Goal: Book appointment/travel/reservation

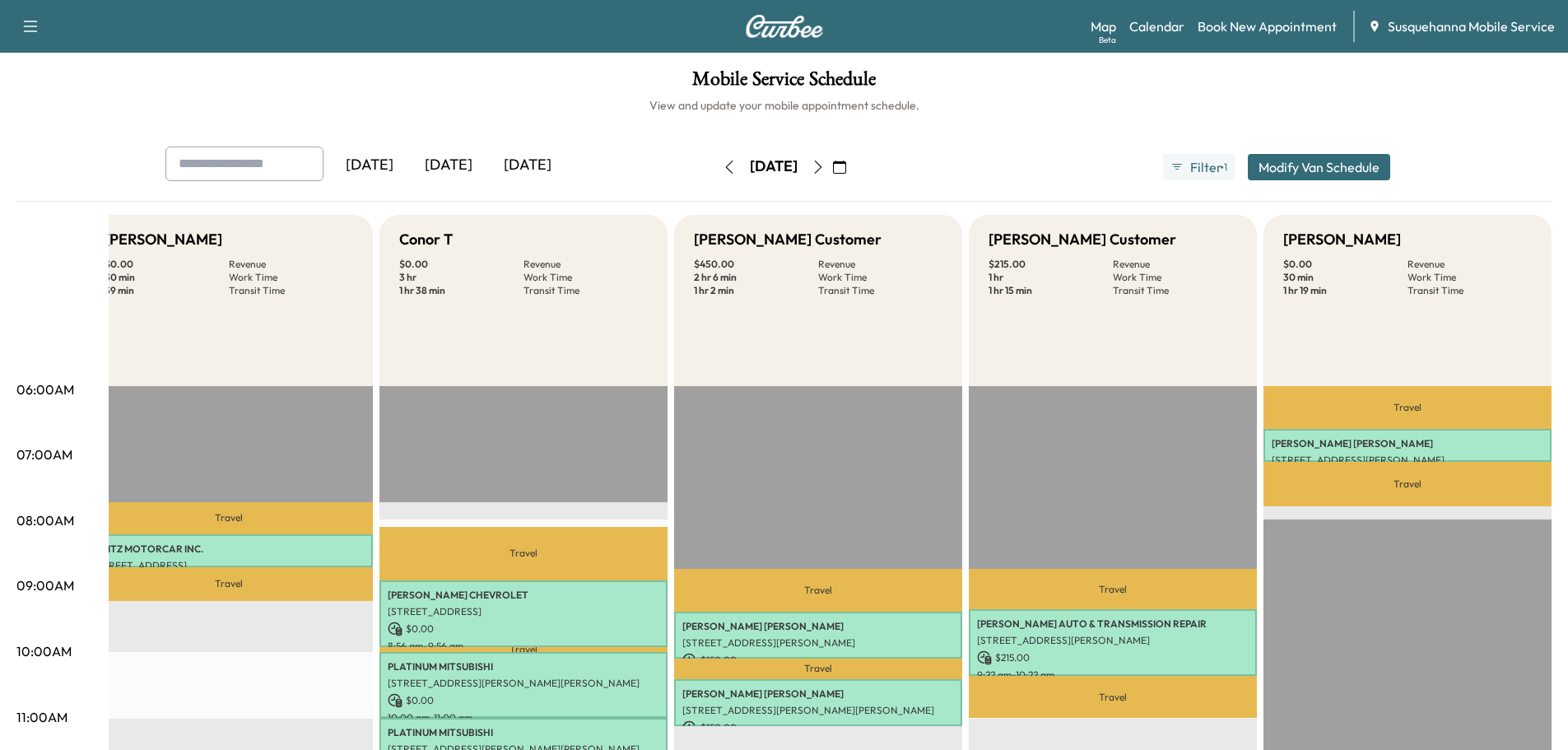
click at [824, 161] on icon "button" at bounding box center [817, 167] width 13 height 13
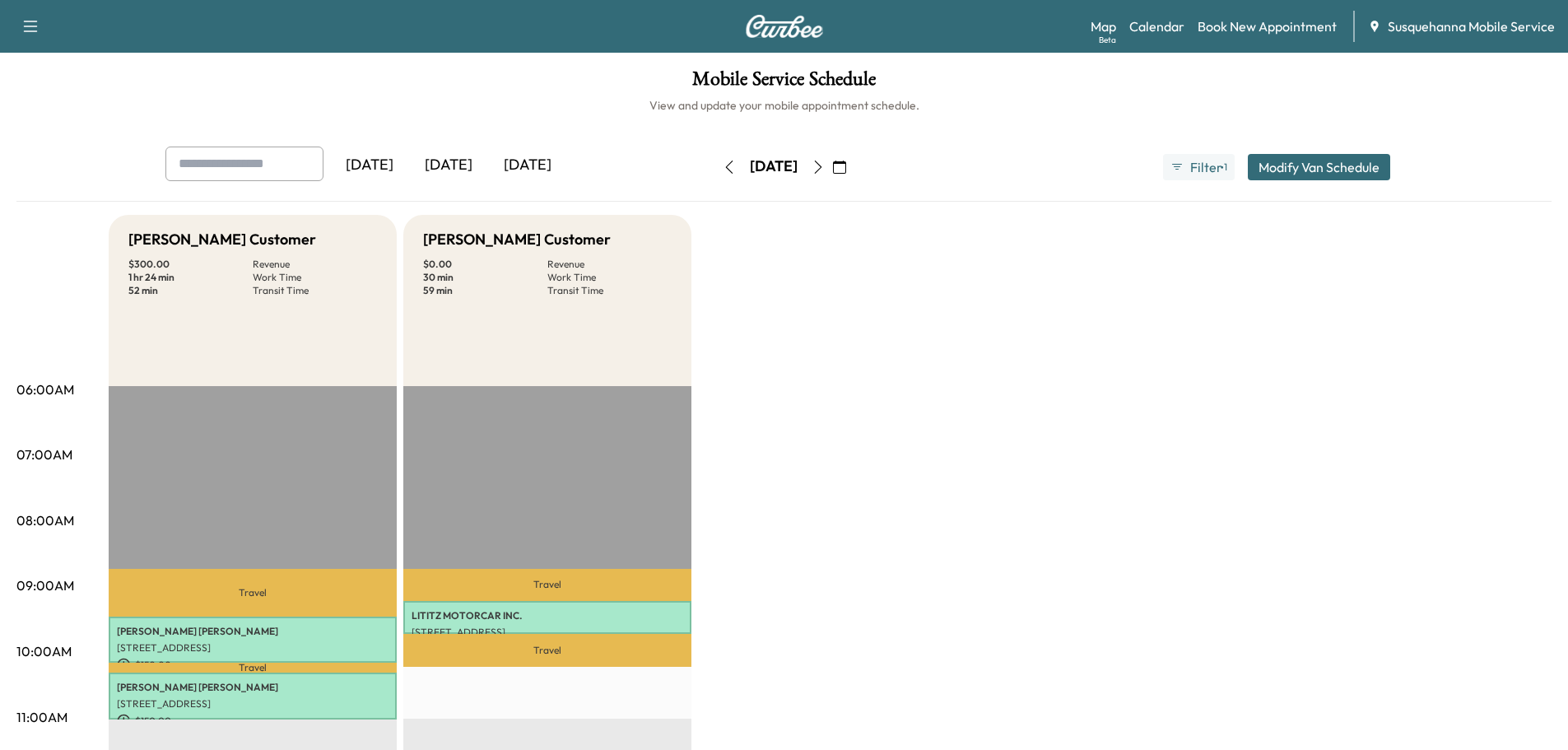
click at [824, 169] on icon "button" at bounding box center [817, 167] width 13 height 13
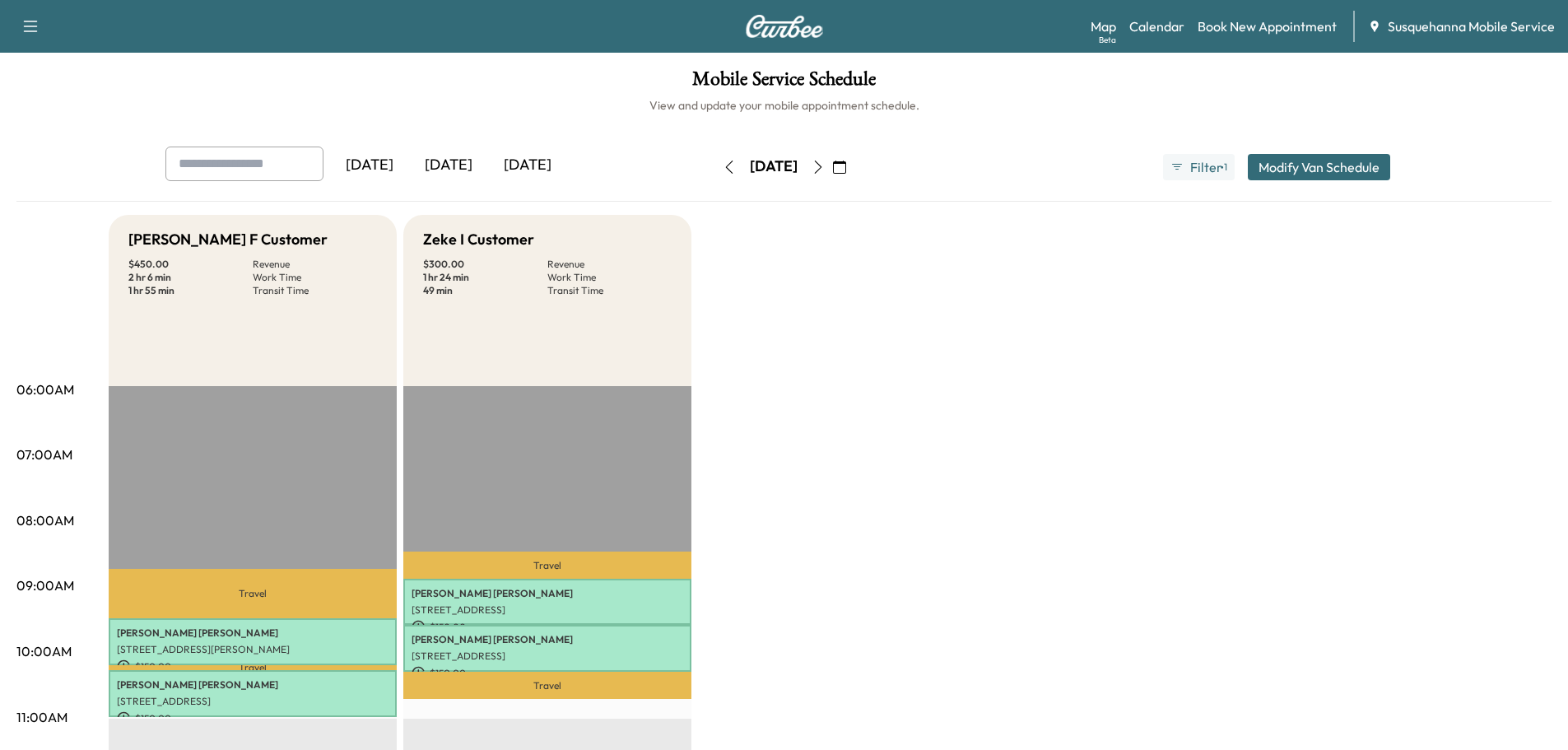
click at [824, 168] on icon "button" at bounding box center [817, 167] width 13 height 13
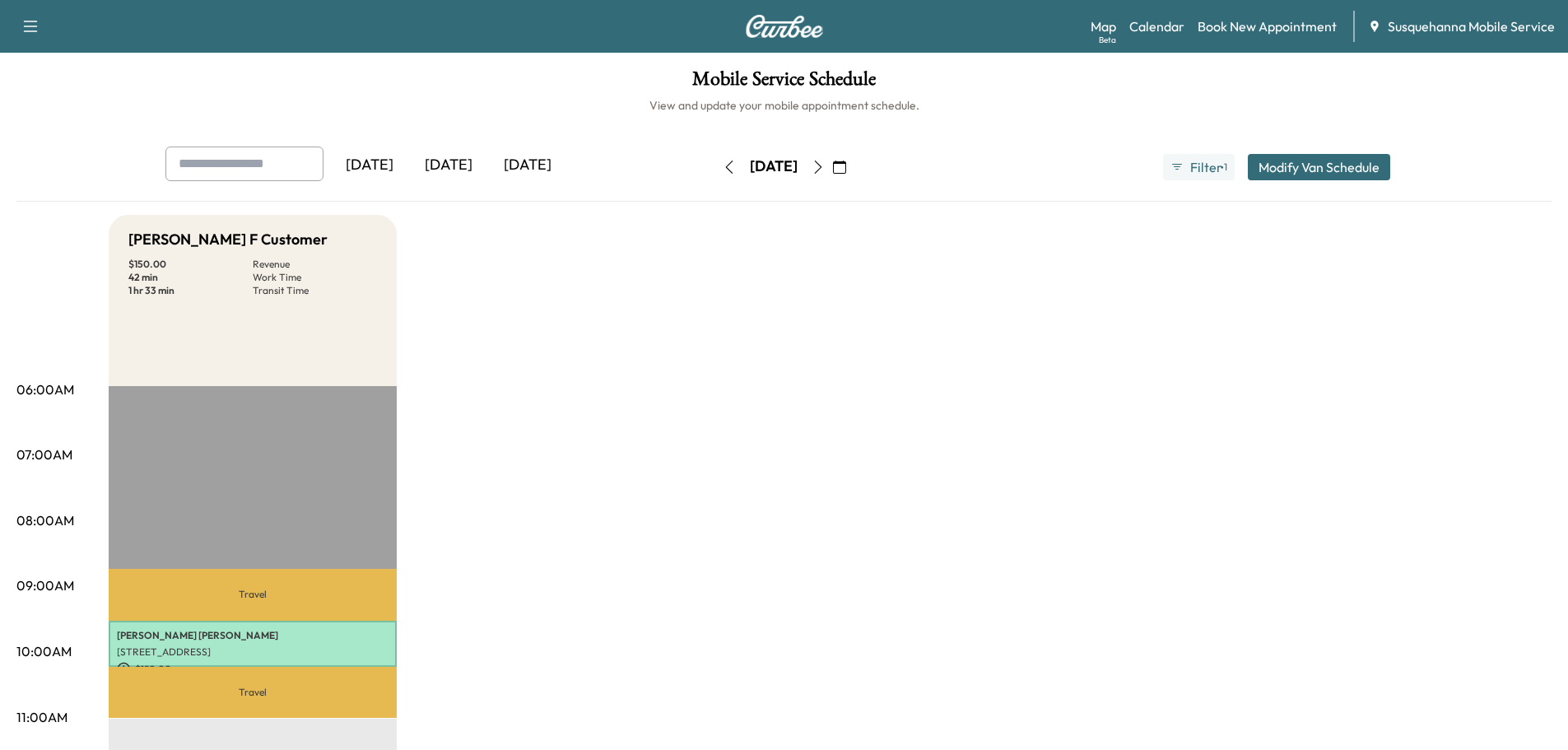
click at [853, 167] on button "button" at bounding box center [839, 167] width 28 height 26
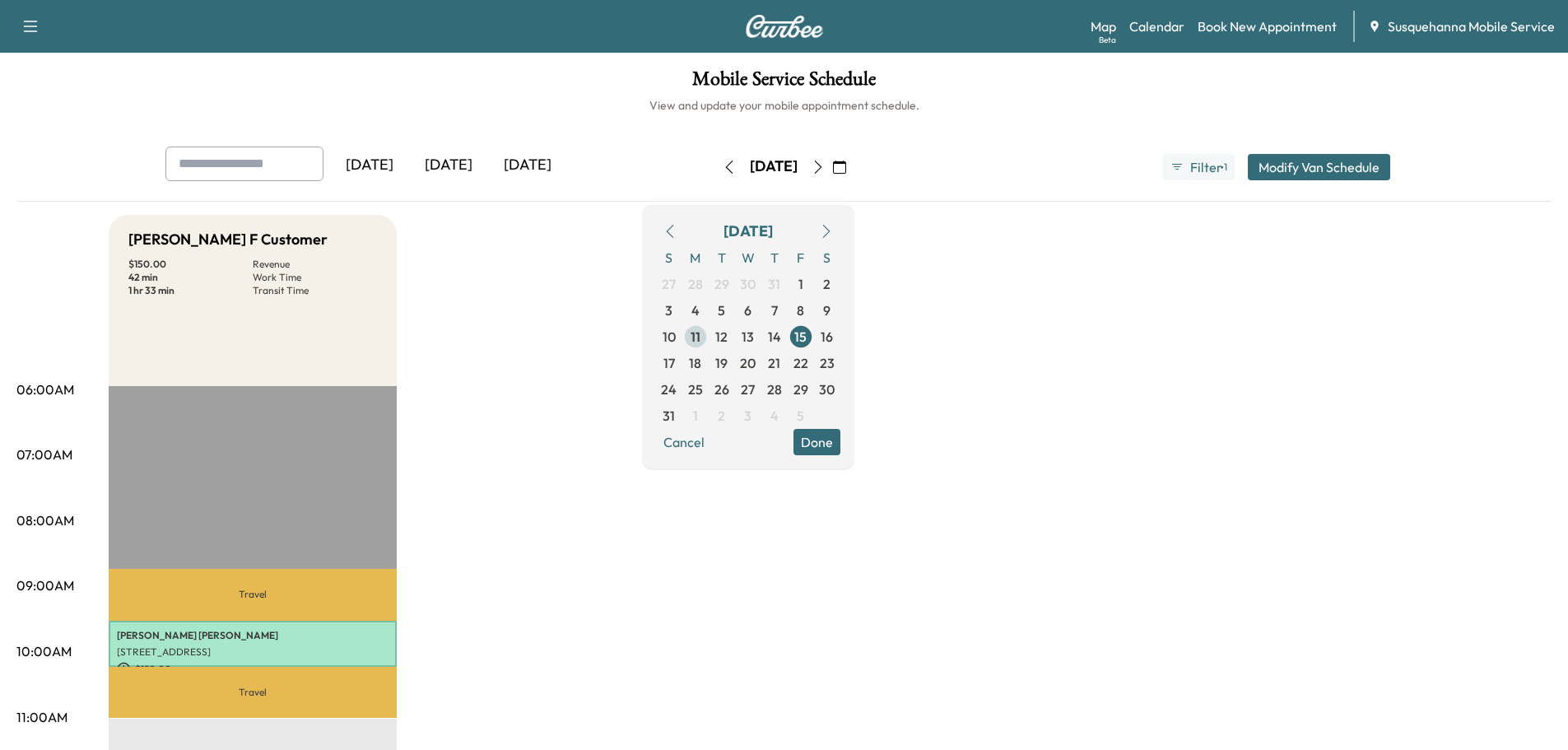
click at [700, 339] on span "11" at bounding box center [695, 337] width 10 height 20
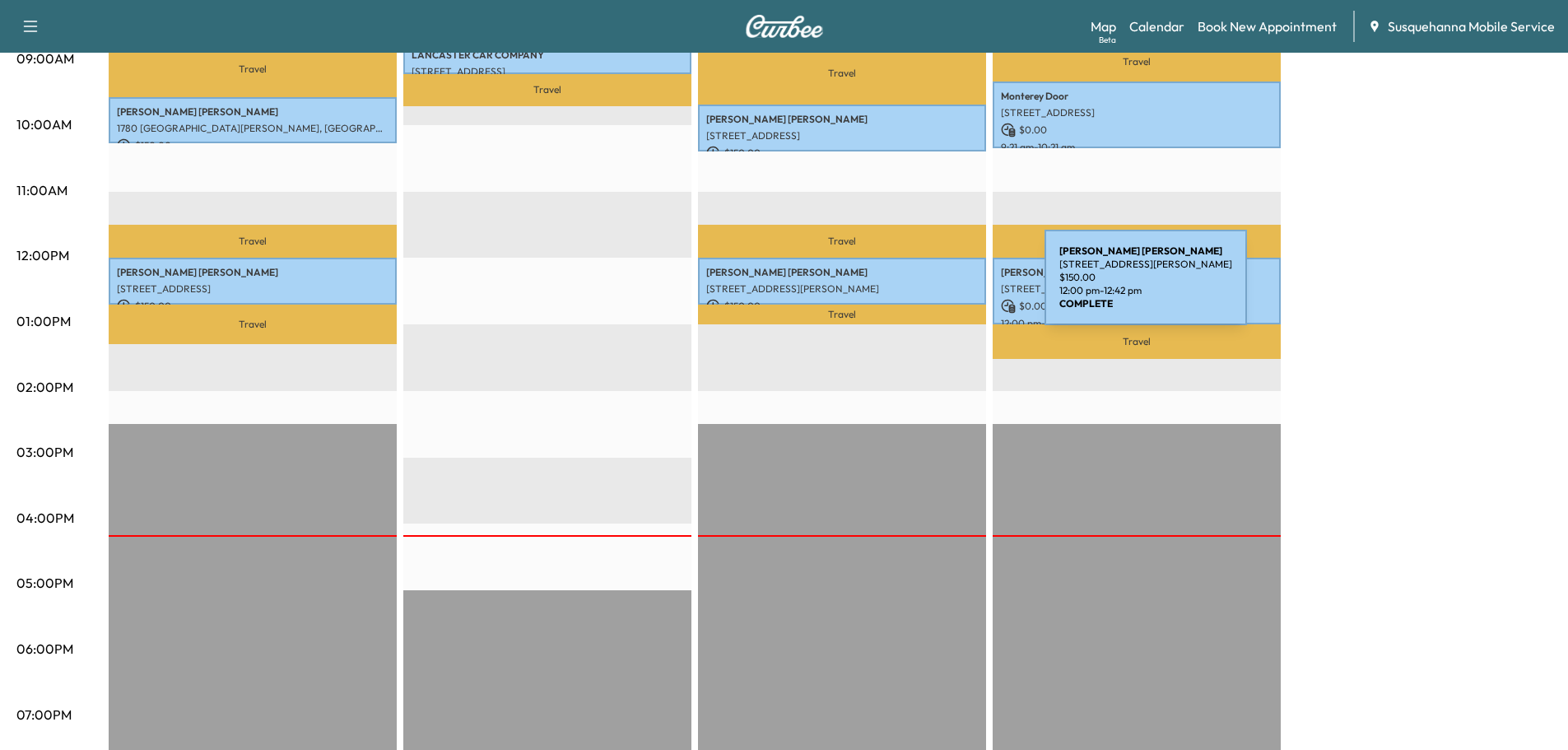
scroll to position [176, 0]
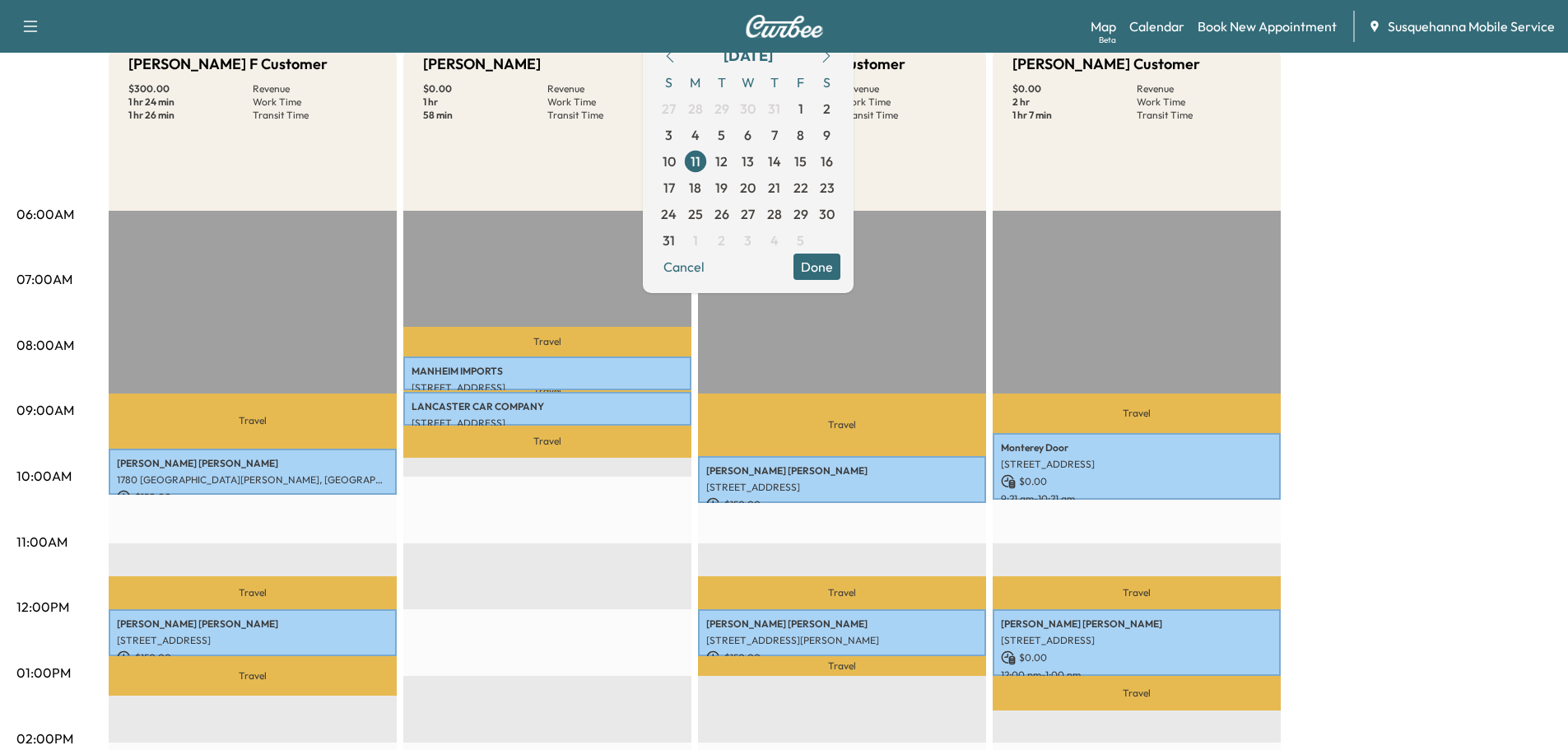
click at [840, 277] on button "Done" at bounding box center [817, 266] width 47 height 26
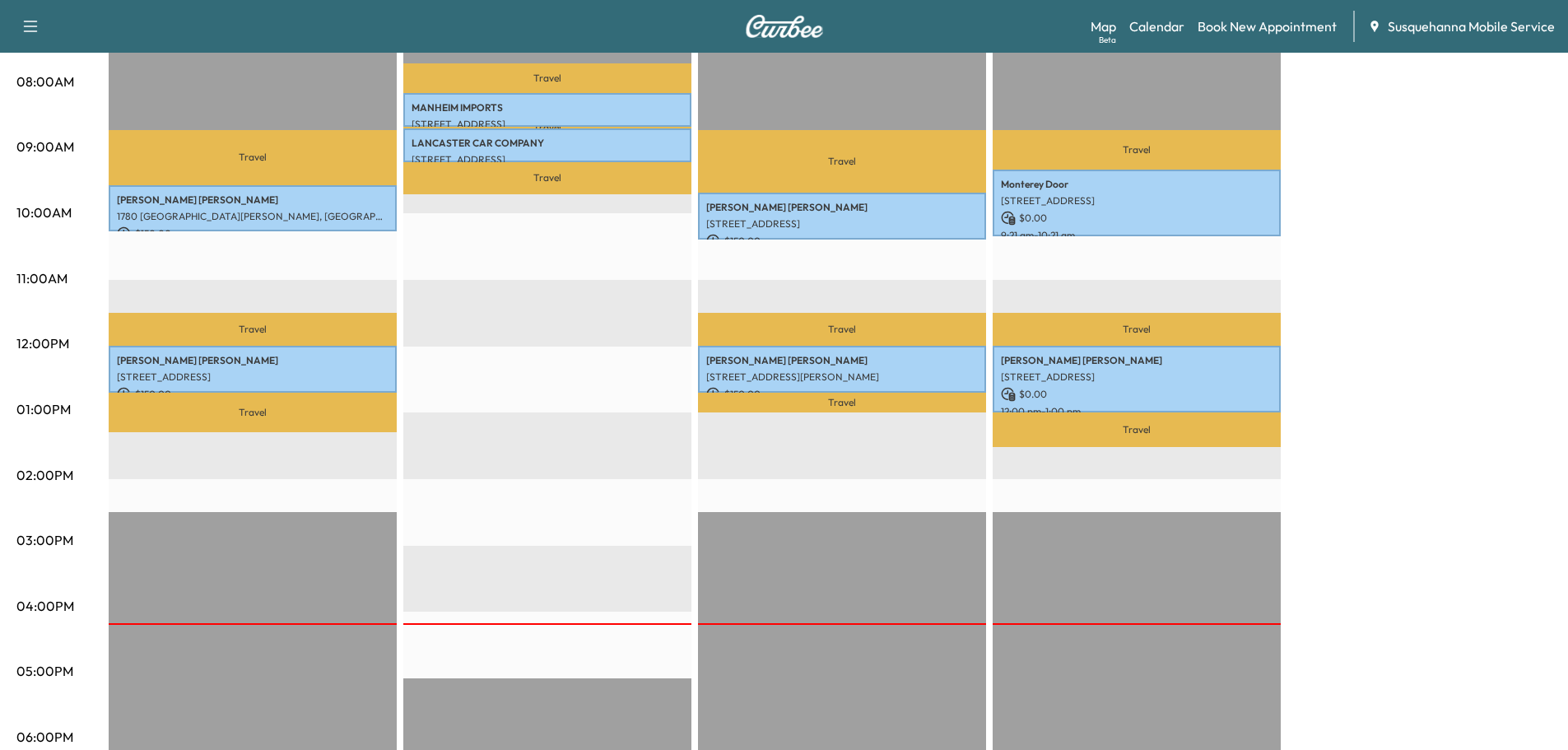
scroll to position [527, 0]
